Goal: Task Accomplishment & Management: Manage account settings

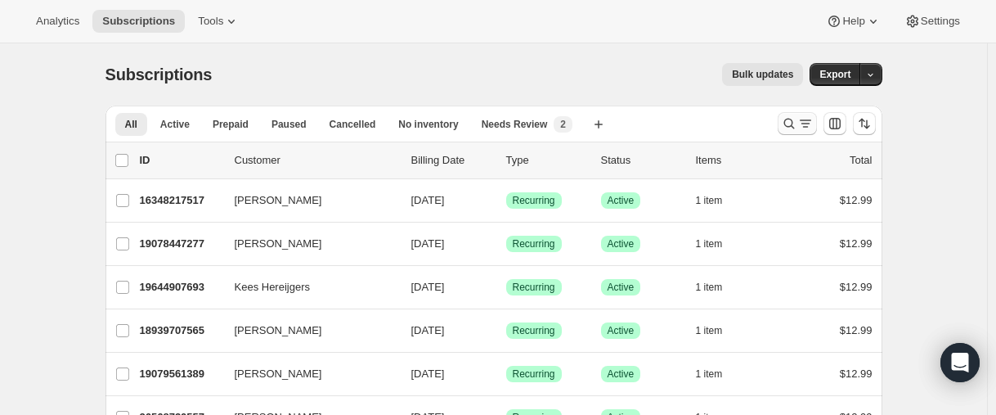
click at [783, 126] on button "Search and filter results" at bounding box center [797, 123] width 39 height 23
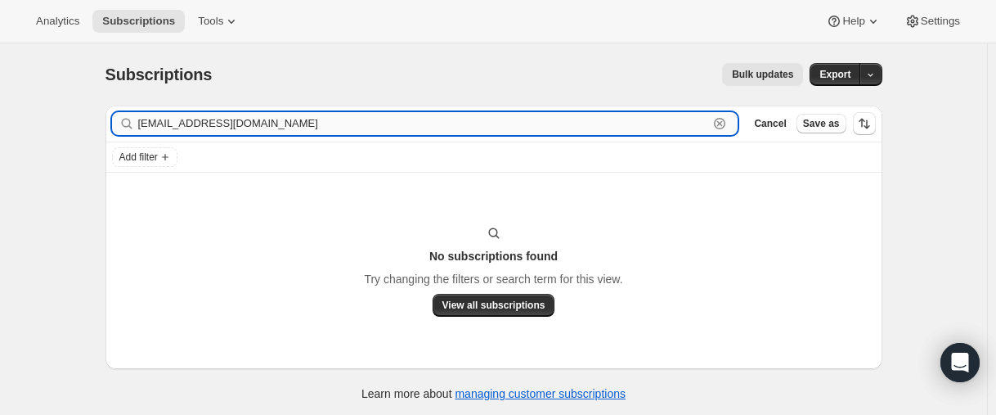
click at [209, 124] on input "[EMAIL_ADDRESS][DOMAIN_NAME]" at bounding box center [423, 123] width 571 height 23
paste input "text"
click at [235, 117] on input "[EMAIL_ADDRESS][DOMAIN_NAME]" at bounding box center [423, 123] width 571 height 23
paste input "[PERSON_NAME]"
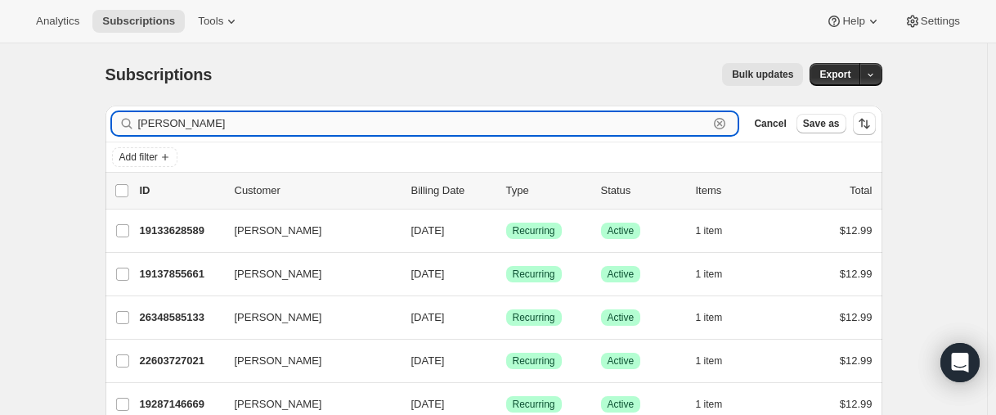
click at [218, 123] on input "[PERSON_NAME]" at bounding box center [423, 123] width 571 height 23
paste input "[PERSON_NAME]"
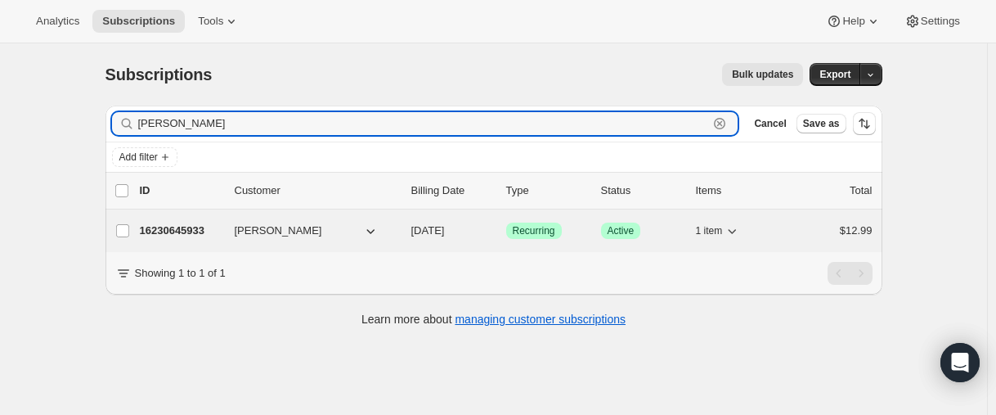
type input "[PERSON_NAME]"
click at [177, 231] on p "16230645933" at bounding box center [181, 230] width 82 height 16
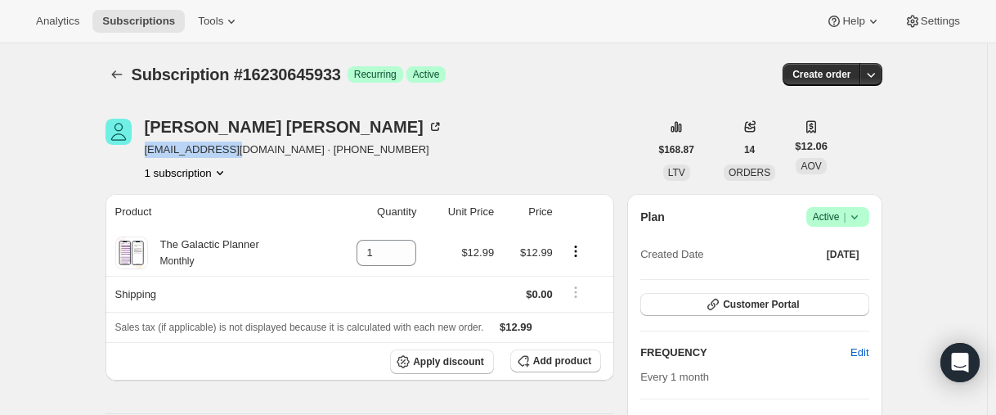
drag, startPoint x: 145, startPoint y: 150, endPoint x: 244, endPoint y: 146, distance: 99.0
click at [244, 146] on div "[PERSON_NAME] [EMAIL_ADDRESS][DOMAIN_NAME] · [PHONE_NUMBER] 1 subscription" at bounding box center [378, 150] width 544 height 62
copy span "[EMAIL_ADDRESS][DOMAIN_NAME]"
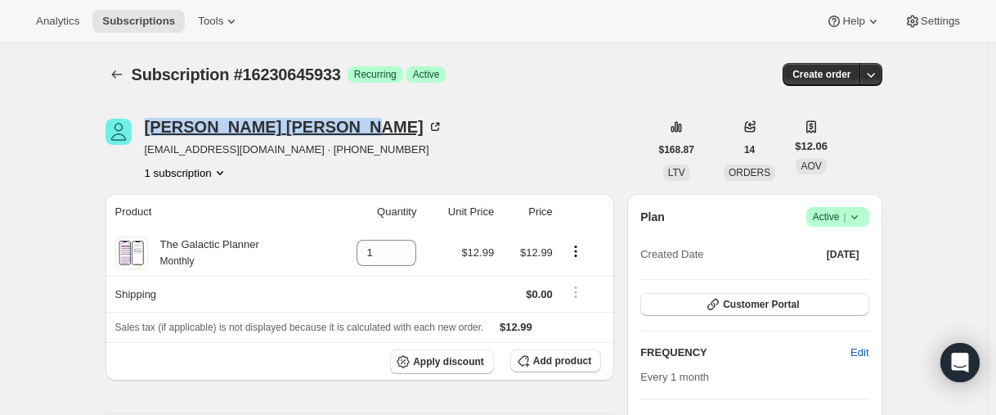
drag, startPoint x: 142, startPoint y: 127, endPoint x: 303, endPoint y: 119, distance: 160.5
click at [303, 119] on div "[PERSON_NAME] [EMAIL_ADDRESS][DOMAIN_NAME] · [PHONE_NUMBER] 1 subscription" at bounding box center [378, 150] width 544 height 62
copy div "[PERSON_NAME]"
click at [119, 80] on icon "Subscriptions" at bounding box center [117, 74] width 16 height 16
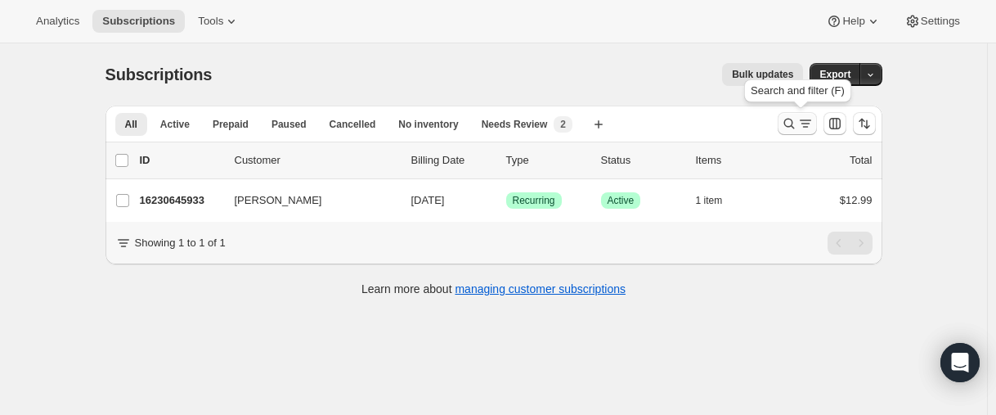
click at [789, 123] on icon "Search and filter results" at bounding box center [789, 123] width 16 height 16
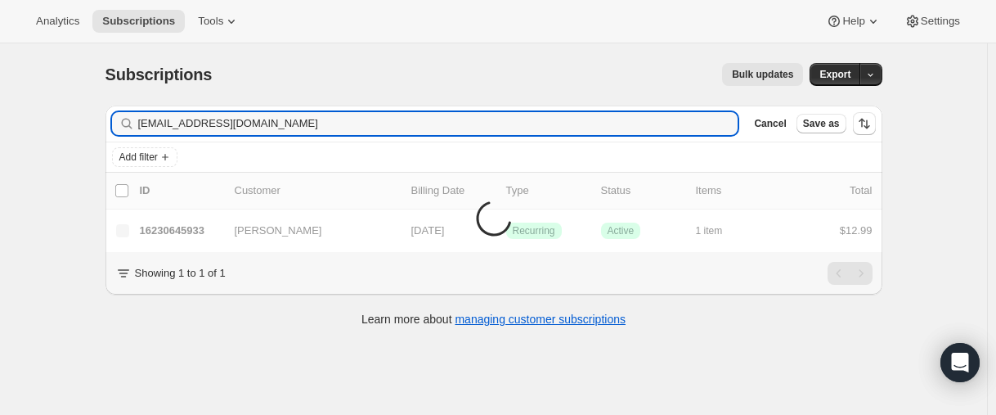
type input "[EMAIL_ADDRESS][DOMAIN_NAME]"
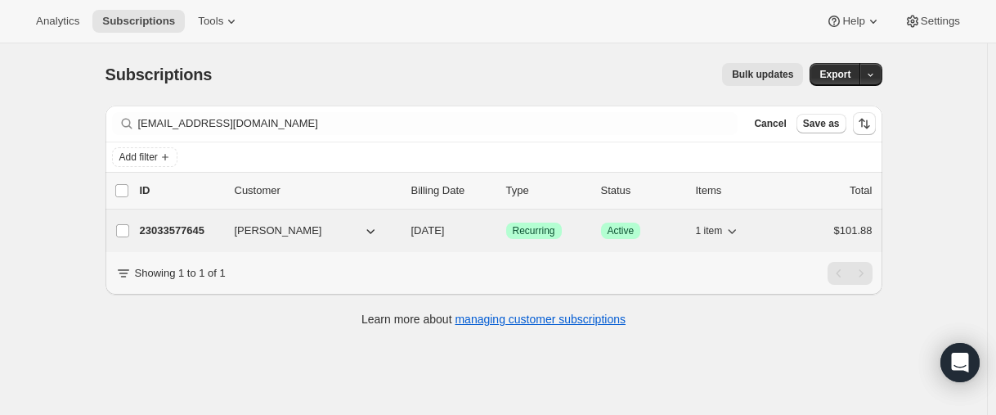
click at [179, 226] on p "23033577645" at bounding box center [181, 230] width 82 height 16
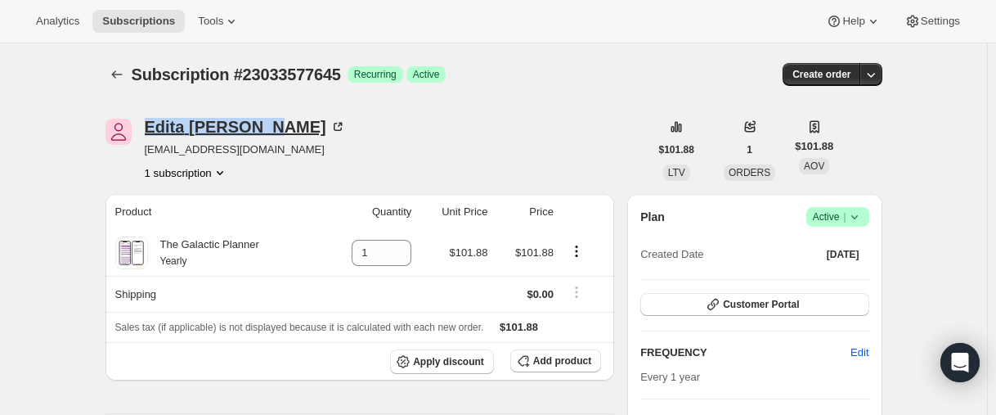
drag, startPoint x: 146, startPoint y: 127, endPoint x: 277, endPoint y: 125, distance: 131.7
click at [277, 125] on div "[PERSON_NAME] [EMAIL_ADDRESS][DOMAIN_NAME] 1 subscription" at bounding box center [378, 150] width 544 height 62
copy div "[PERSON_NAME]"
click at [118, 77] on icon "Subscriptions" at bounding box center [116, 74] width 11 height 8
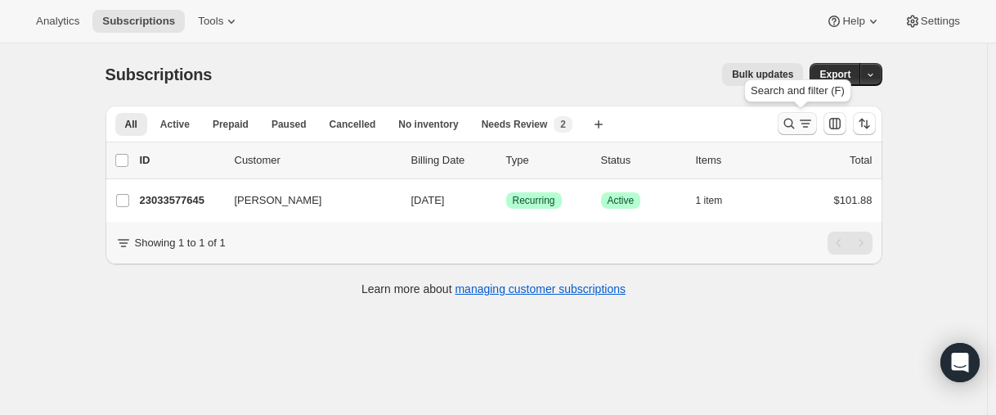
click at [785, 123] on icon "Search and filter results" at bounding box center [789, 123] width 16 height 16
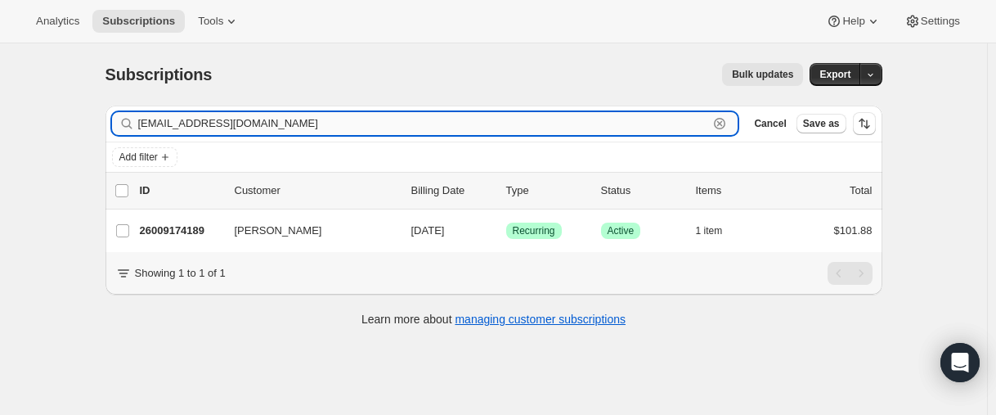
click at [208, 119] on input "[EMAIL_ADDRESS][DOMAIN_NAME]" at bounding box center [423, 123] width 571 height 23
paste input "vihmamari"
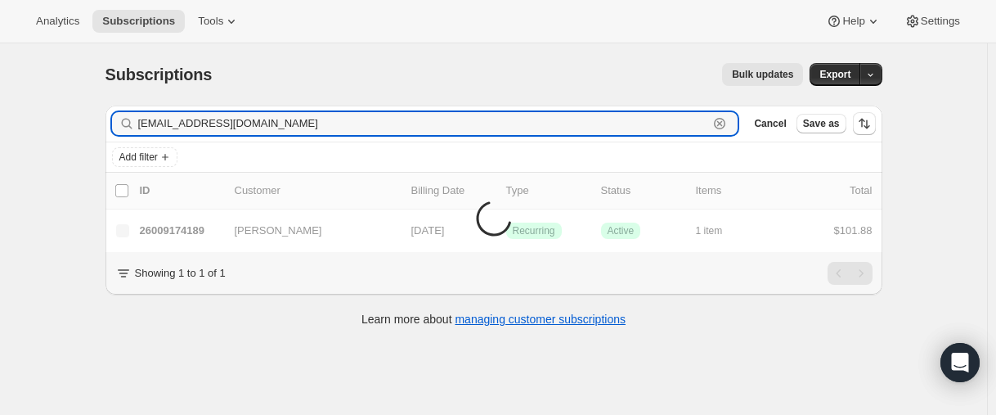
type input "[EMAIL_ADDRESS][DOMAIN_NAME]"
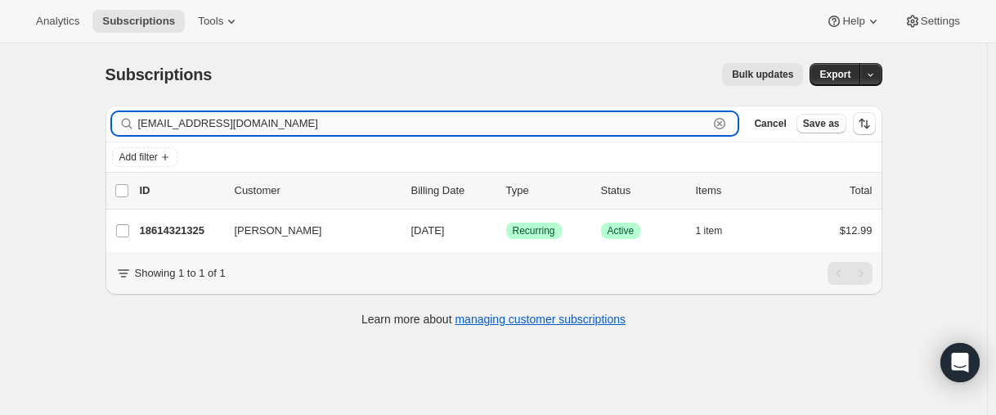
click at [221, 122] on input "[EMAIL_ADDRESS][DOMAIN_NAME]" at bounding box center [423, 123] width 571 height 23
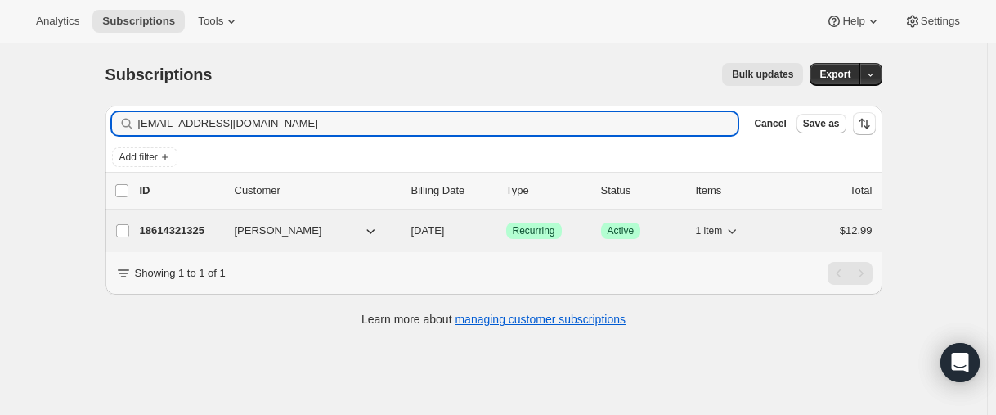
click at [185, 231] on p "18614321325" at bounding box center [181, 230] width 82 height 16
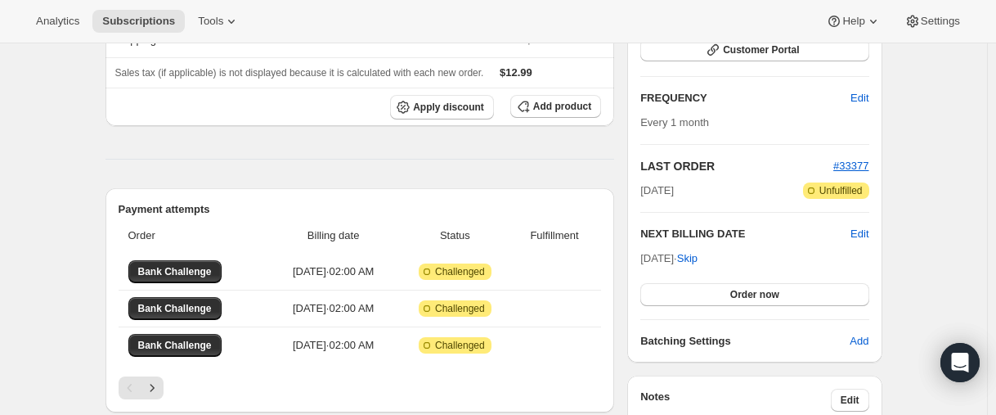
scroll to position [245, 0]
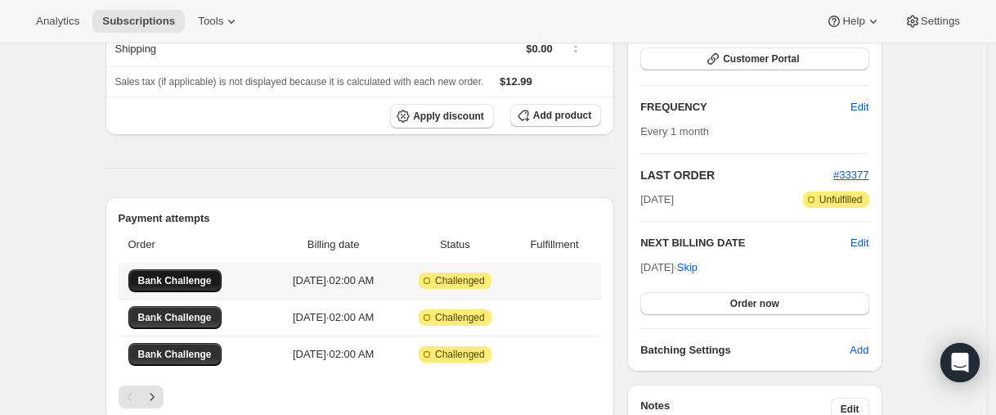
click at [187, 278] on span "Bank Challenge" at bounding box center [175, 280] width 74 height 13
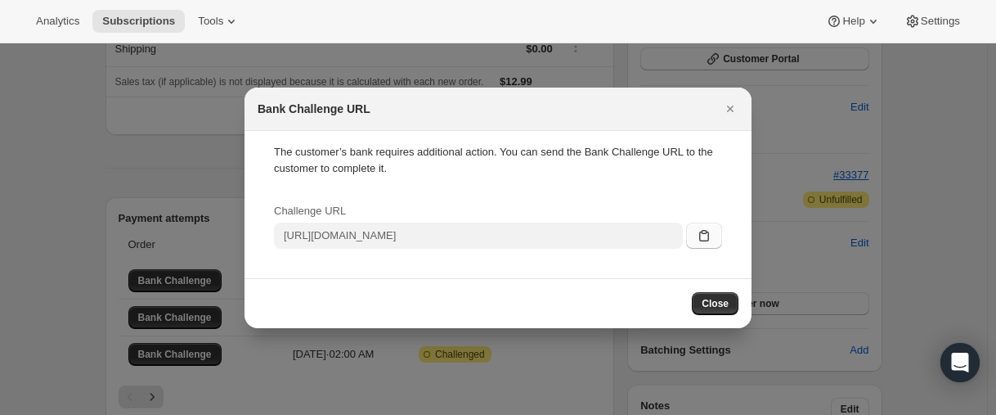
click at [701, 231] on icon ":rsk:" at bounding box center [704, 235] width 16 height 16
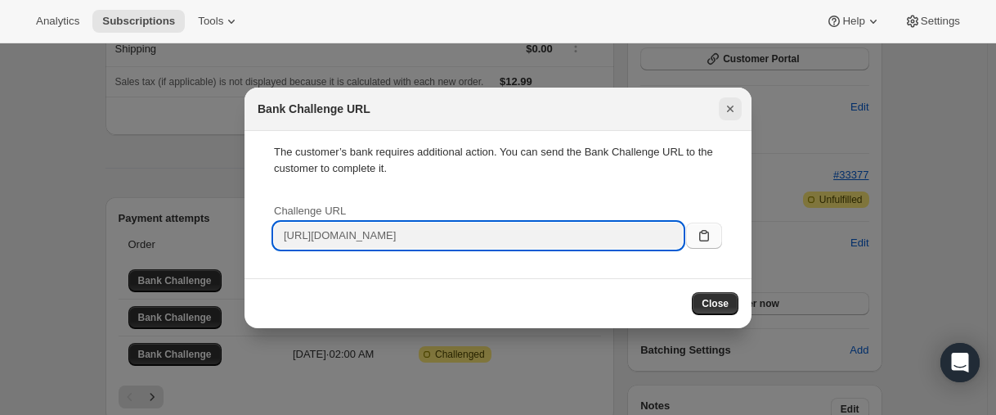
click at [731, 110] on icon "Close" at bounding box center [730, 109] width 7 height 7
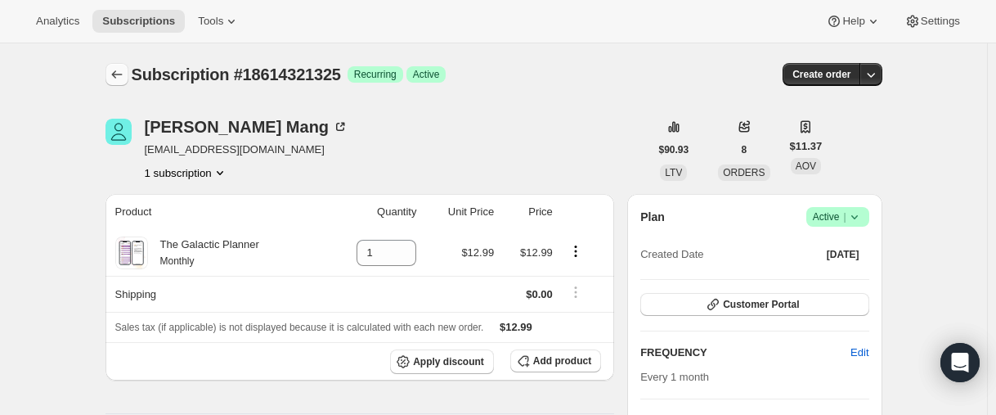
click at [124, 75] on icon "Subscriptions" at bounding box center [117, 74] width 16 height 16
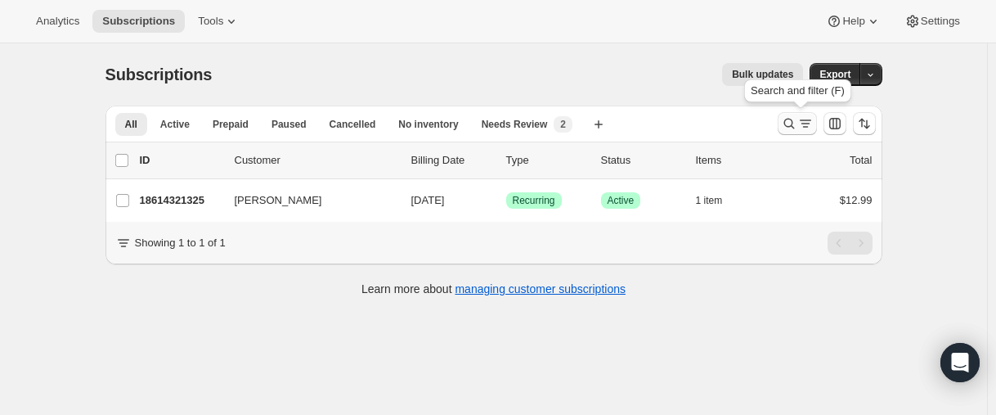
click at [791, 123] on icon "Search and filter results" at bounding box center [789, 123] width 16 height 16
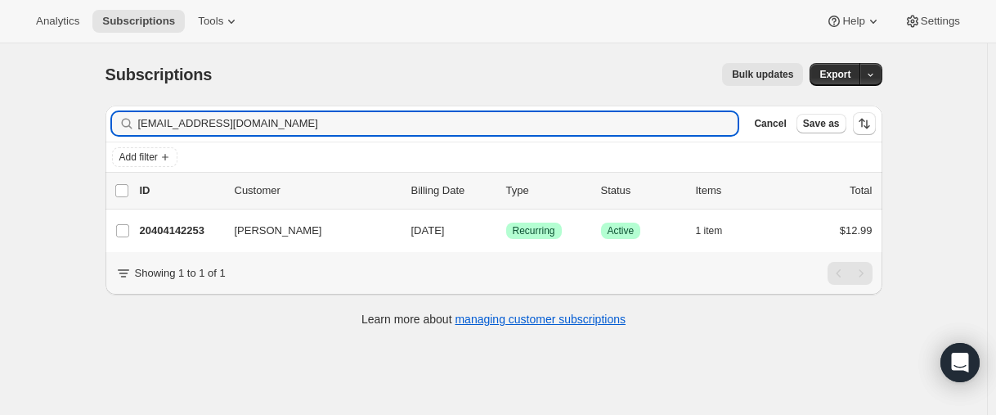
type input "[EMAIL_ADDRESS][DOMAIN_NAME]"
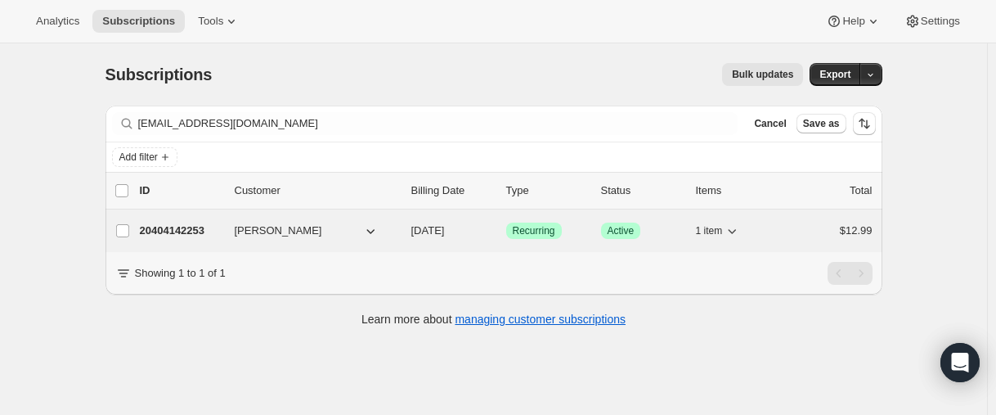
click at [188, 230] on p "20404142253" at bounding box center [181, 230] width 82 height 16
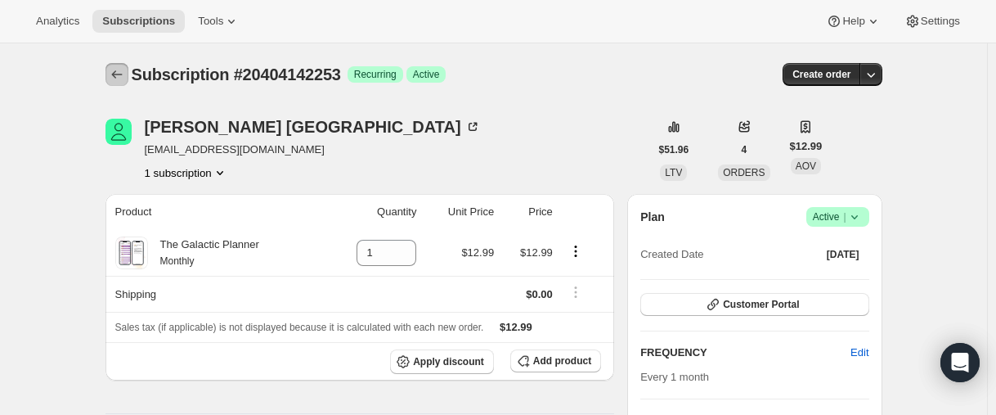
click at [119, 75] on icon "Subscriptions" at bounding box center [117, 74] width 16 height 16
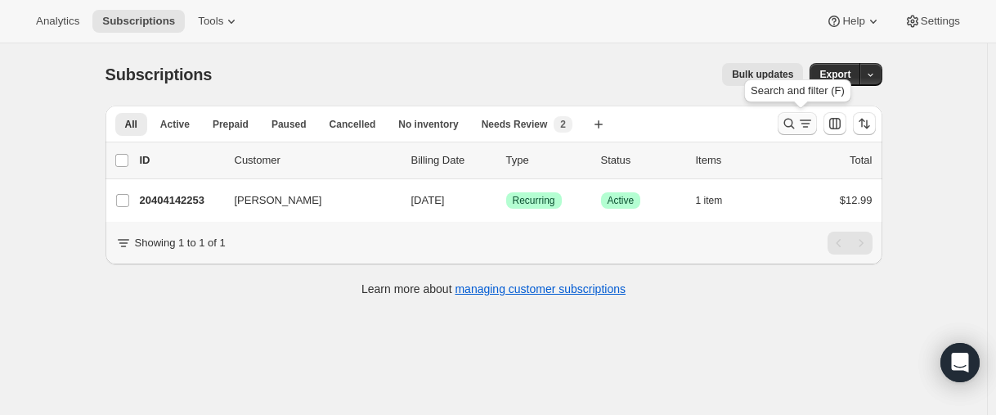
click at [788, 125] on icon "Search and filter results" at bounding box center [788, 124] width 11 height 11
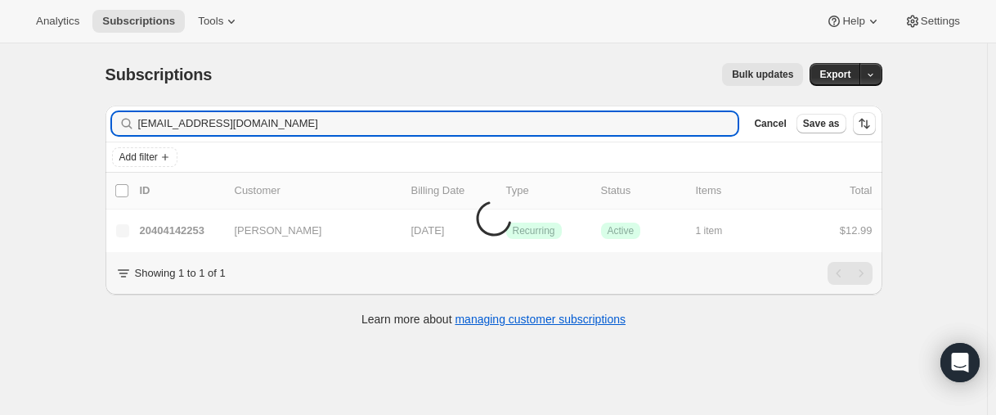
type input "[EMAIL_ADDRESS][DOMAIN_NAME]"
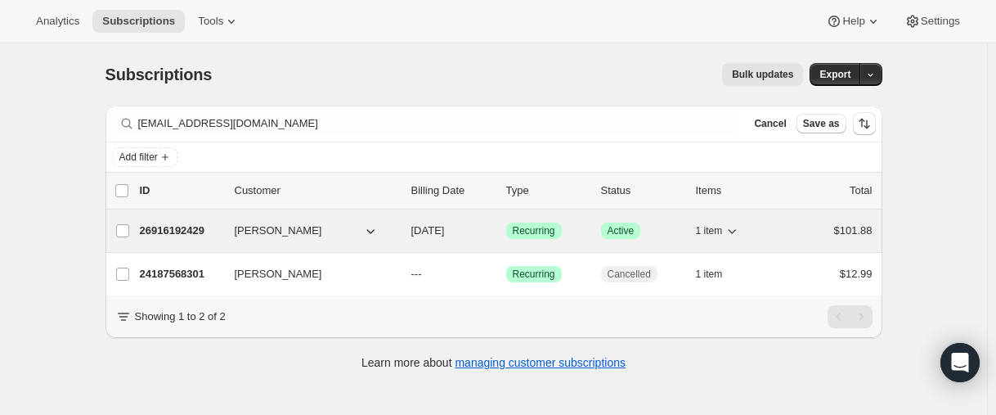
click at [168, 231] on p "26916192429" at bounding box center [181, 230] width 82 height 16
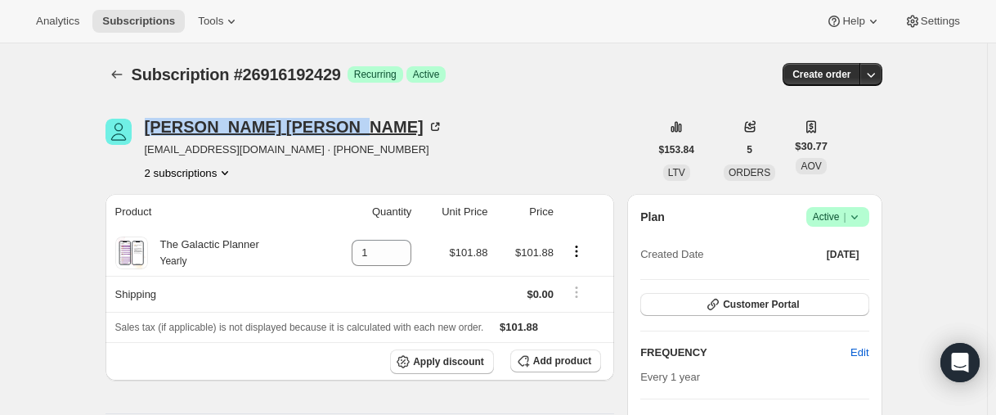
drag, startPoint x: 141, startPoint y: 113, endPoint x: 297, endPoint y: 120, distance: 155.6
copy div "[PERSON_NAME]"
click at [125, 82] on icon "Subscriptions" at bounding box center [117, 74] width 16 height 16
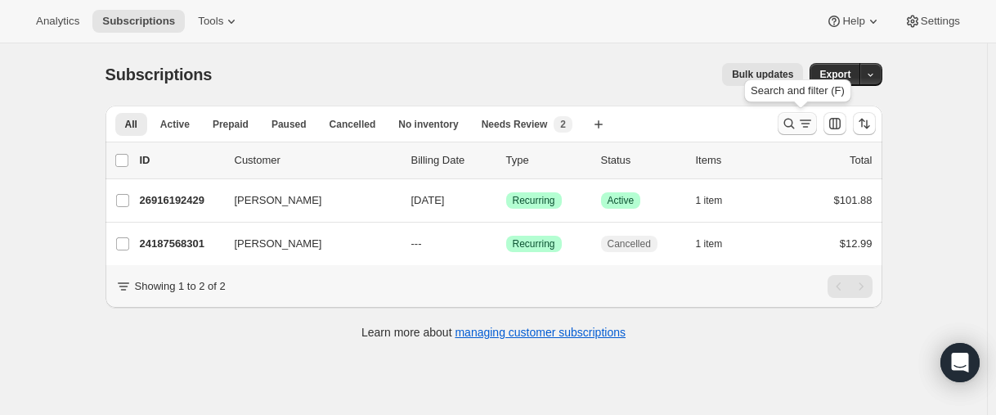
click at [783, 119] on button "Search and filter results" at bounding box center [797, 123] width 39 height 23
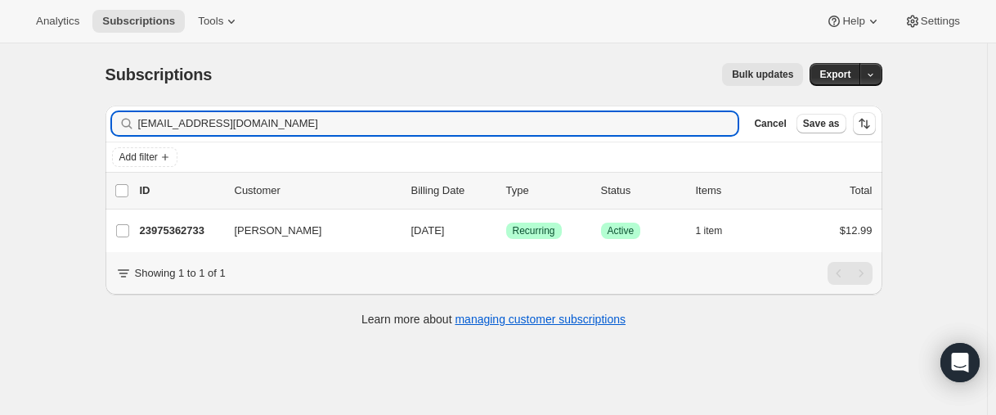
type input "[EMAIL_ADDRESS][DOMAIN_NAME]"
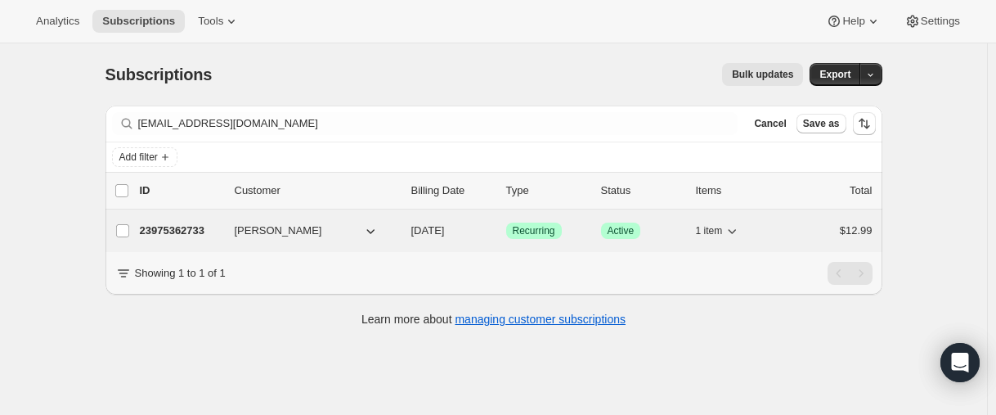
click at [179, 232] on p "23975362733" at bounding box center [181, 230] width 82 height 16
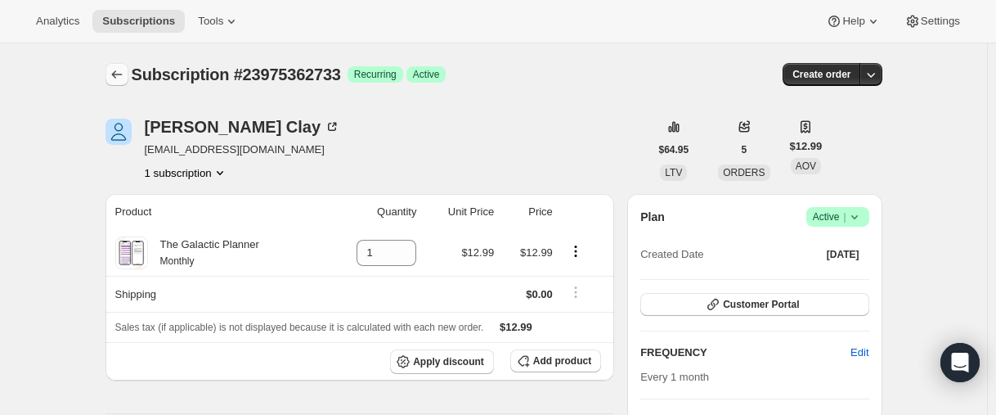
click at [114, 65] on button "Subscriptions" at bounding box center [117, 74] width 23 height 23
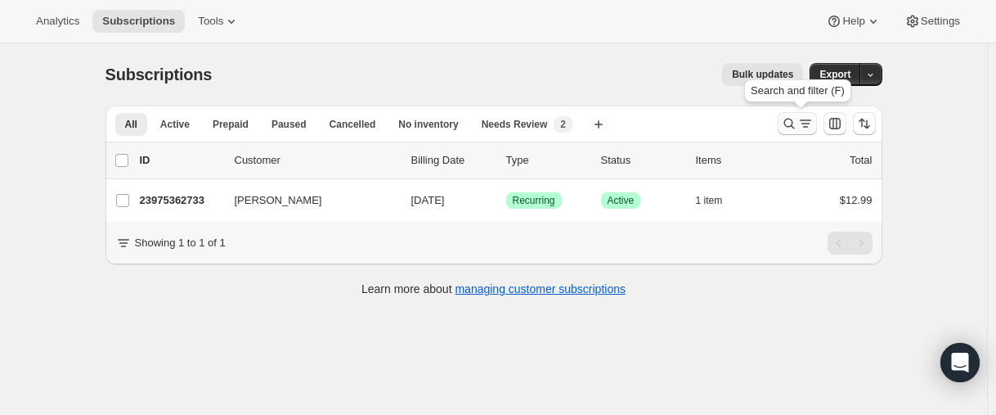
click at [792, 128] on icon "Search and filter results" at bounding box center [789, 123] width 16 height 16
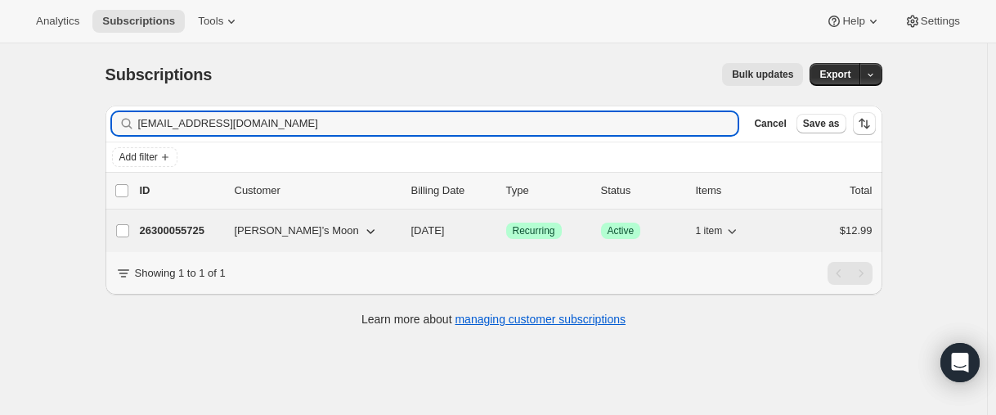
type input "[EMAIL_ADDRESS][DOMAIN_NAME]"
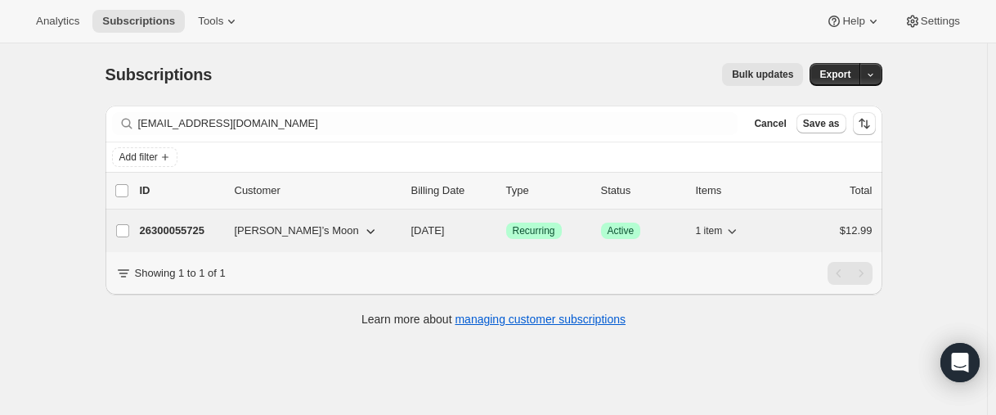
click at [194, 229] on p "26300055725" at bounding box center [181, 230] width 82 height 16
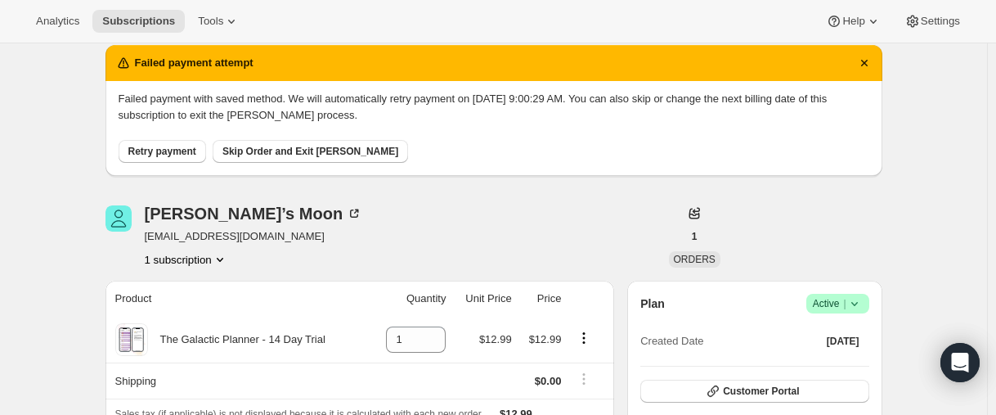
scroll to position [409, 0]
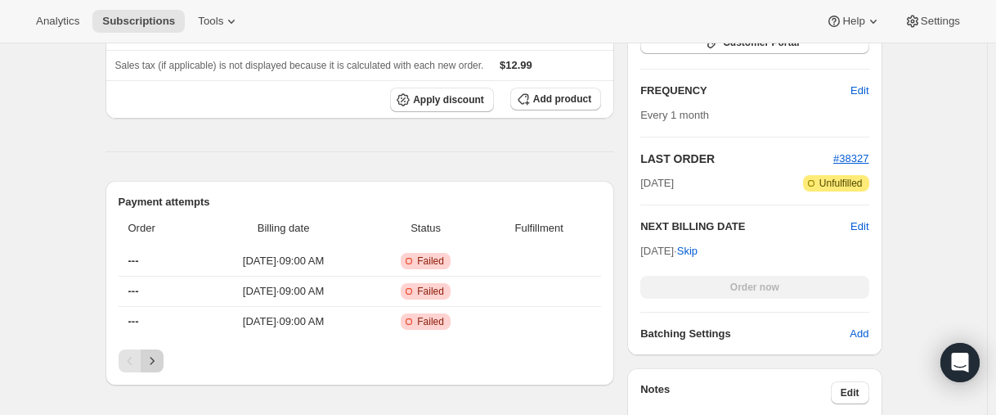
click at [151, 357] on icon "Next" at bounding box center [152, 360] width 16 height 16
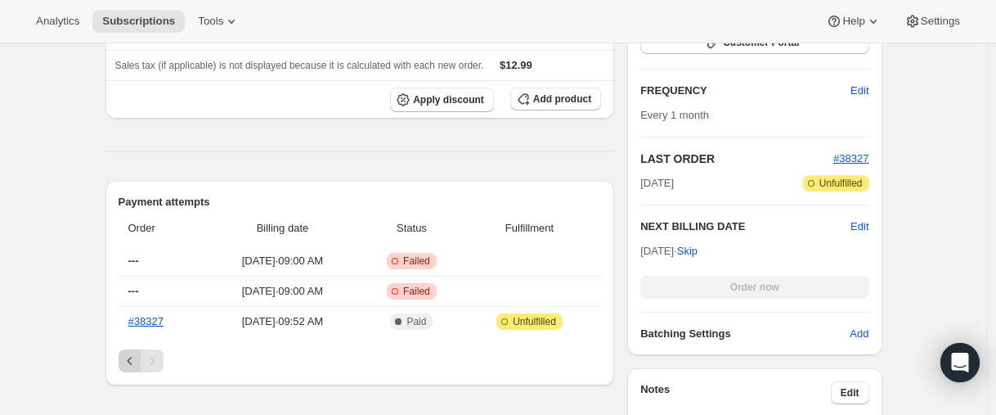
click at [138, 358] on icon "Previous" at bounding box center [130, 360] width 16 height 16
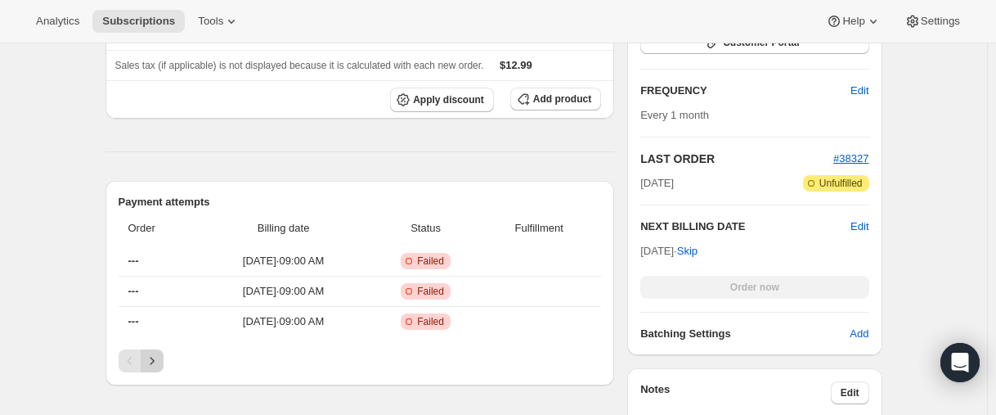
click at [156, 367] on icon "Next" at bounding box center [152, 360] width 16 height 16
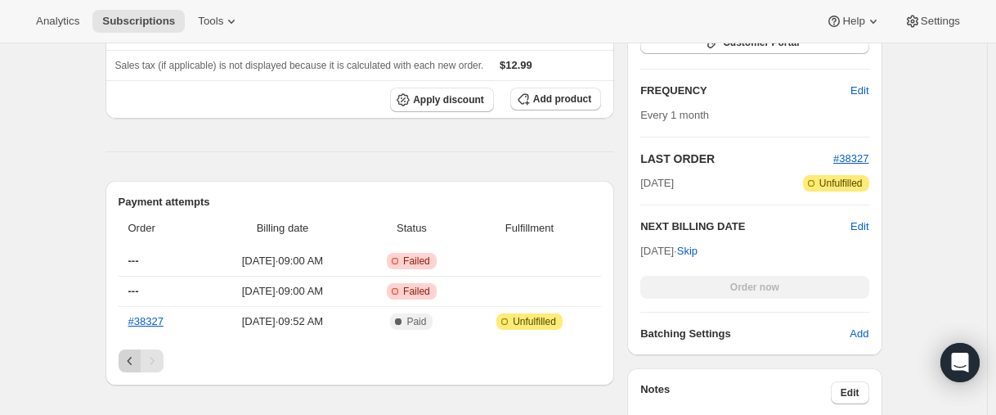
click at [128, 359] on icon "Previous" at bounding box center [130, 360] width 16 height 16
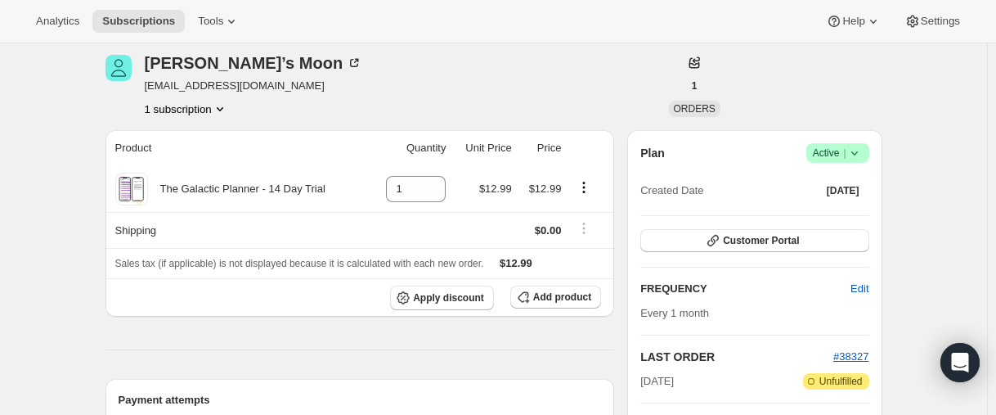
scroll to position [164, 0]
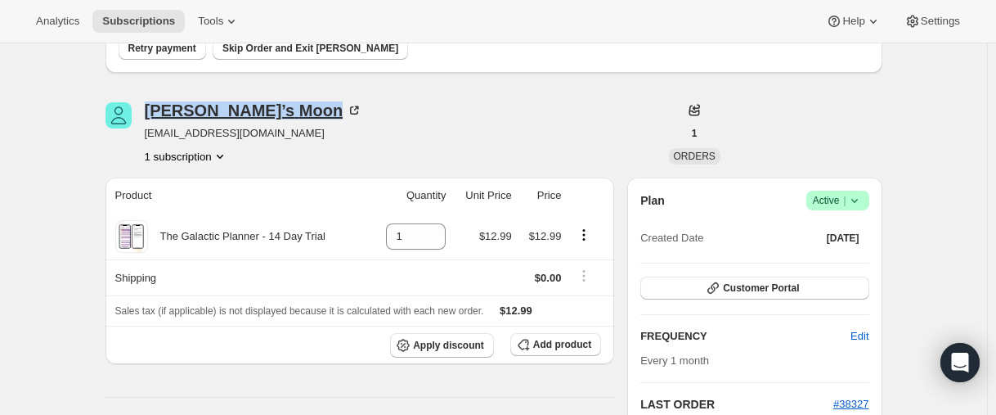
drag, startPoint x: 150, startPoint y: 111, endPoint x: 247, endPoint y: 106, distance: 97.5
click at [247, 106] on div "[PERSON_NAME]’s Moon" at bounding box center [254, 110] width 218 height 16
copy div "[PERSON_NAME]’s Moon"
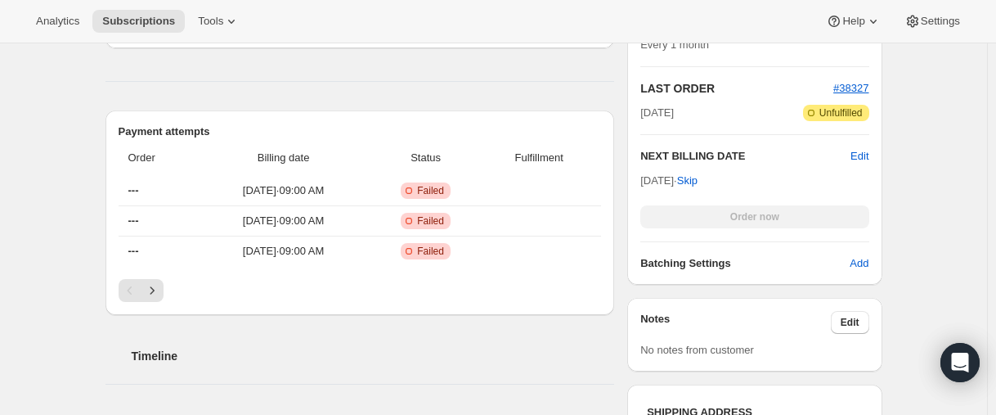
scroll to position [572, 0]
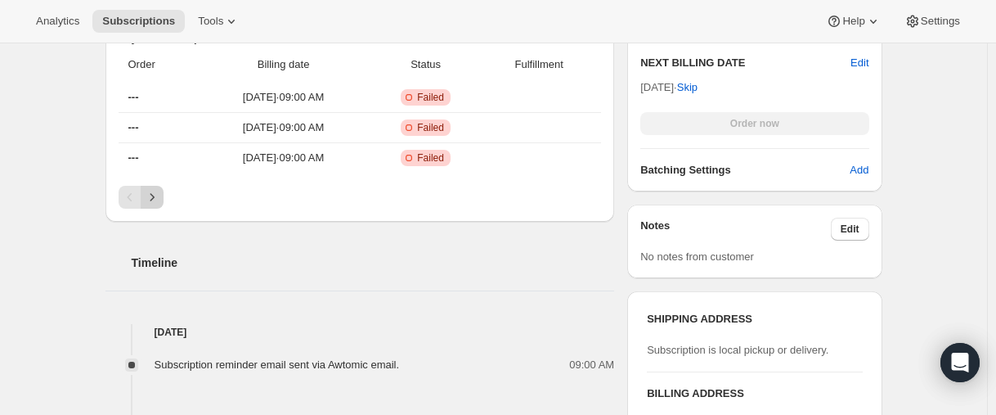
click at [158, 187] on button "Next" at bounding box center [152, 197] width 23 height 23
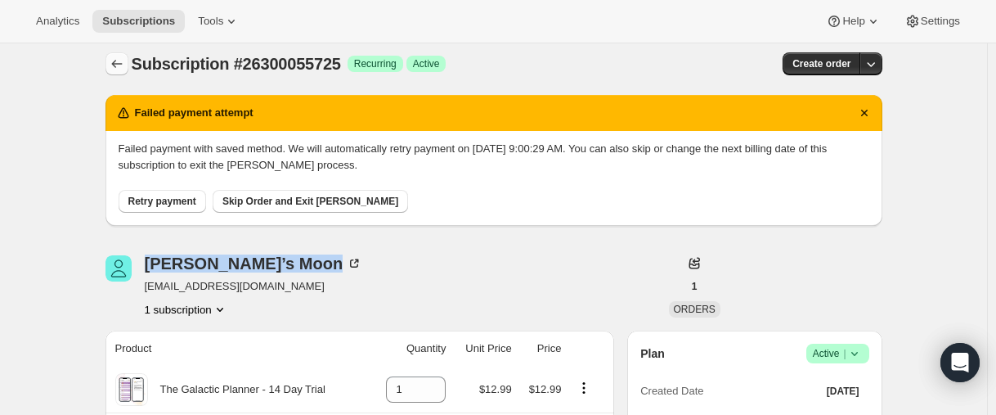
scroll to position [0, 0]
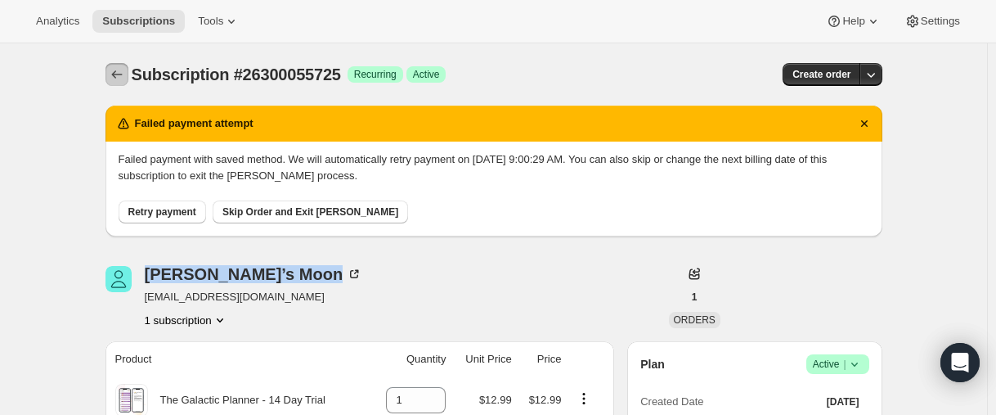
click at [120, 70] on icon "Subscriptions" at bounding box center [117, 74] width 16 height 16
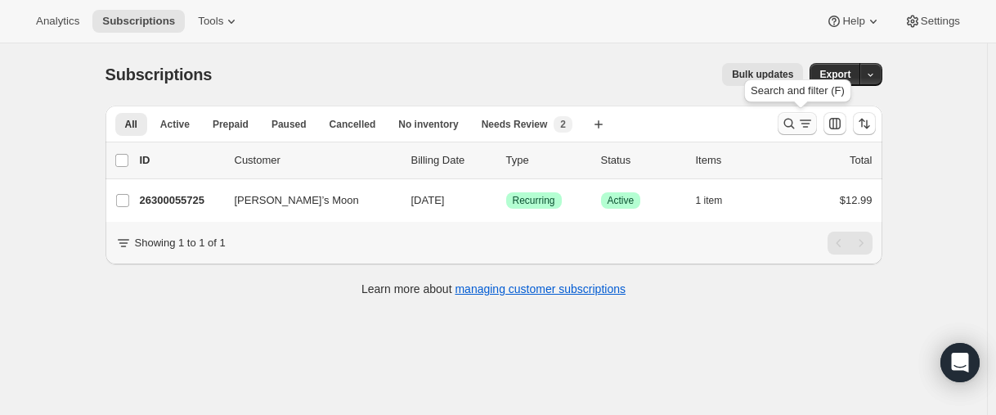
click at [789, 129] on icon "Search and filter results" at bounding box center [789, 123] width 16 height 16
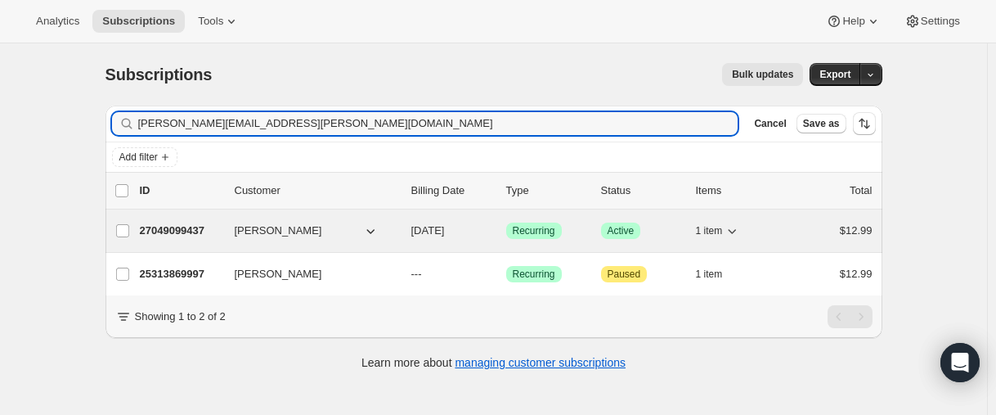
type input "[PERSON_NAME][EMAIL_ADDRESS][PERSON_NAME][DOMAIN_NAME]"
click at [167, 230] on p "27049099437" at bounding box center [181, 230] width 82 height 16
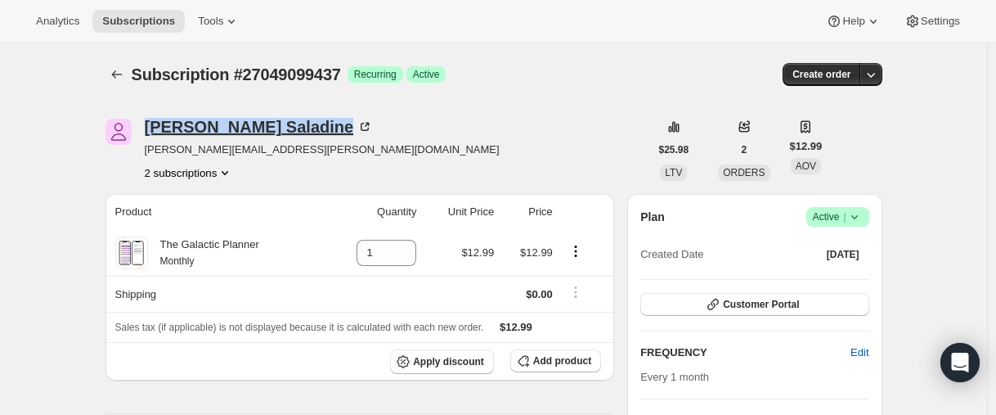
drag, startPoint x: 152, startPoint y: 123, endPoint x: 0, endPoint y: 133, distance: 152.5
click at [275, 122] on div "[PERSON_NAME] [PERSON_NAME][EMAIL_ADDRESS][PERSON_NAME][DOMAIN_NAME] 2 subscrip…" at bounding box center [378, 150] width 544 height 62
copy div "[PERSON_NAME]"
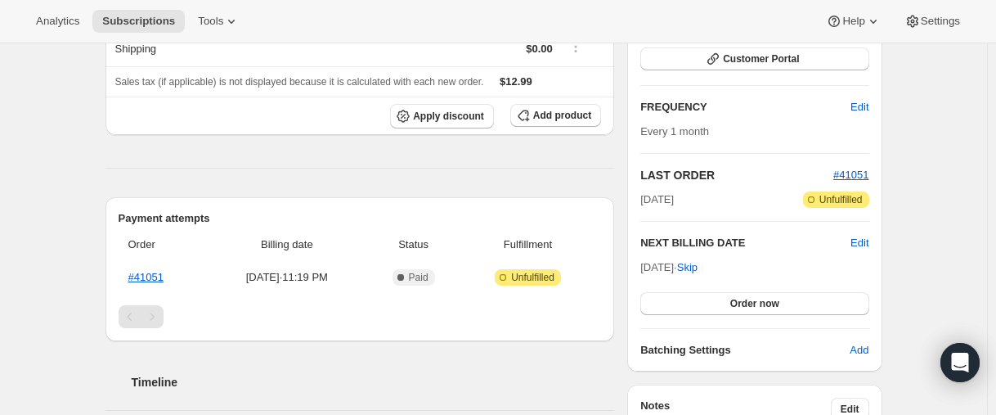
scroll to position [164, 0]
